Goal: Task Accomplishment & Management: Manage account settings

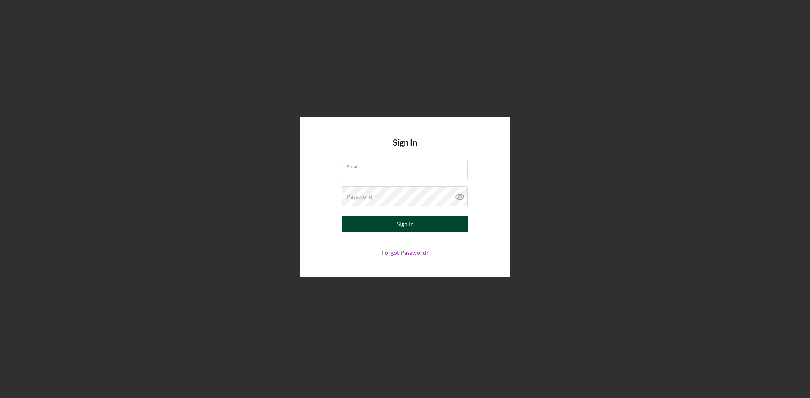
type input "[PERSON_NAME][EMAIL_ADDRESS][DOMAIN_NAME]"
click at [429, 230] on button "Sign In" at bounding box center [405, 224] width 127 height 17
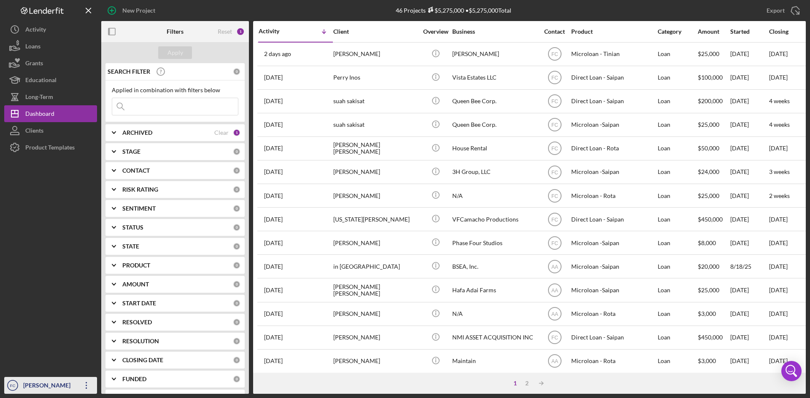
click at [35, 380] on div "[PERSON_NAME]" at bounding box center [48, 386] width 55 height 19
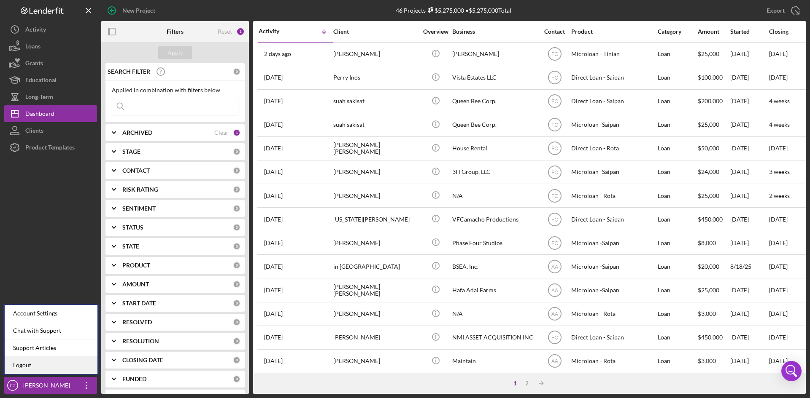
click at [38, 366] on link "Logout" at bounding box center [51, 365] width 93 height 17
